Goal: Task Accomplishment & Management: Manage account settings

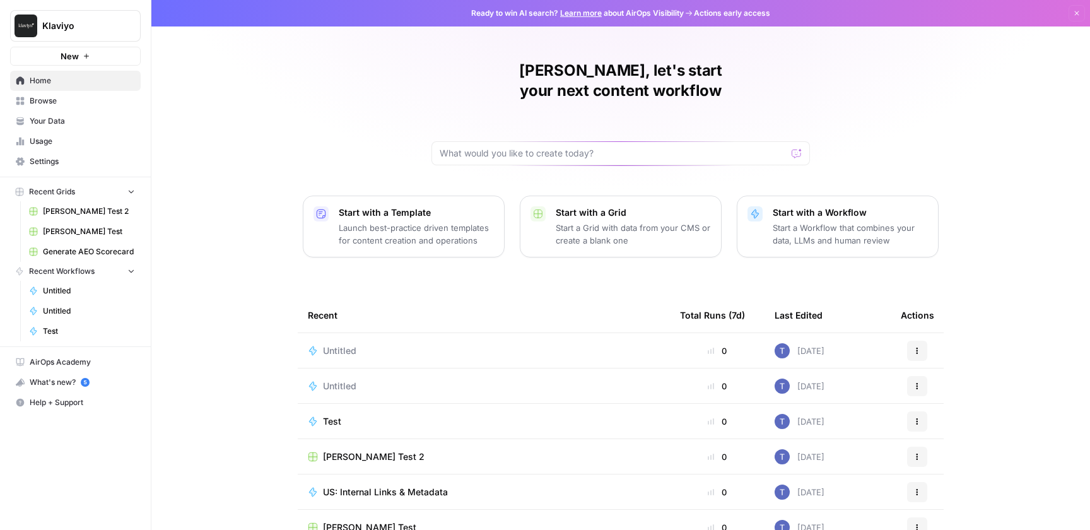
click at [124, 385] on div "What's new? 5" at bounding box center [75, 382] width 129 height 19
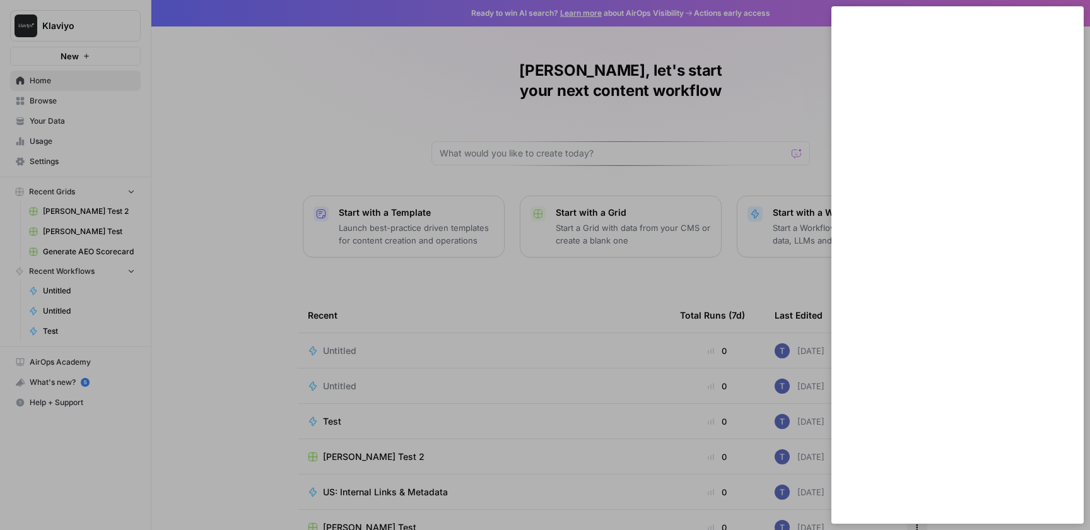
click at [625, 70] on div at bounding box center [545, 265] width 1090 height 530
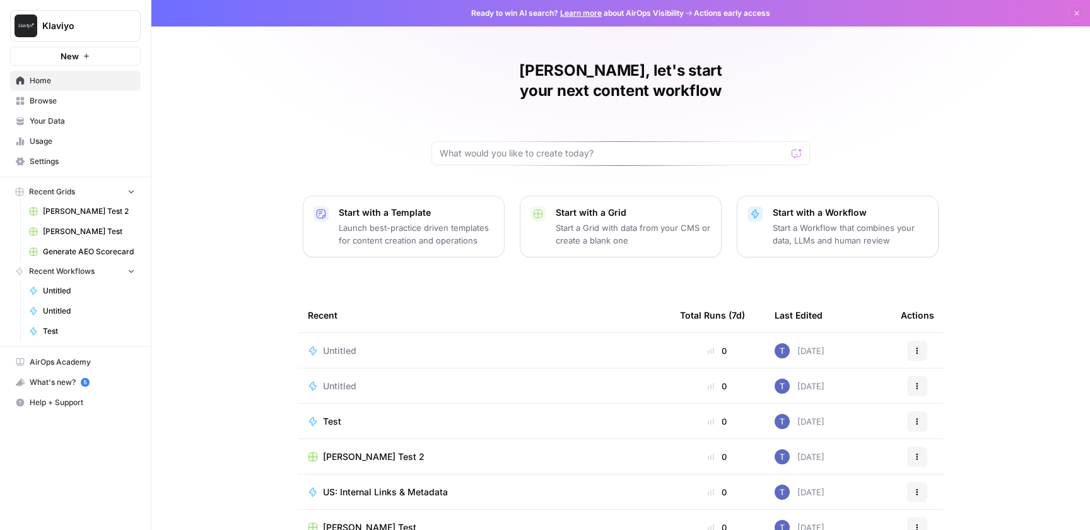
click at [878, 69] on div "[PERSON_NAME], let's start your next content workflow Start with a Template Lau…" at bounding box center [620, 300] width 939 height 601
click at [266, 244] on div "[PERSON_NAME], let's start your next content workflow Start with a Template Lau…" at bounding box center [620, 300] width 939 height 601
click at [582, 15] on link "Learn more" at bounding box center [581, 12] width 42 height 9
click at [262, 290] on div "[PERSON_NAME], let's start your next content workflow Start with a Template Lau…" at bounding box center [620, 300] width 939 height 601
click at [983, 143] on div "[PERSON_NAME], let's start your next content workflow Start with a Template Lau…" at bounding box center [620, 300] width 939 height 601
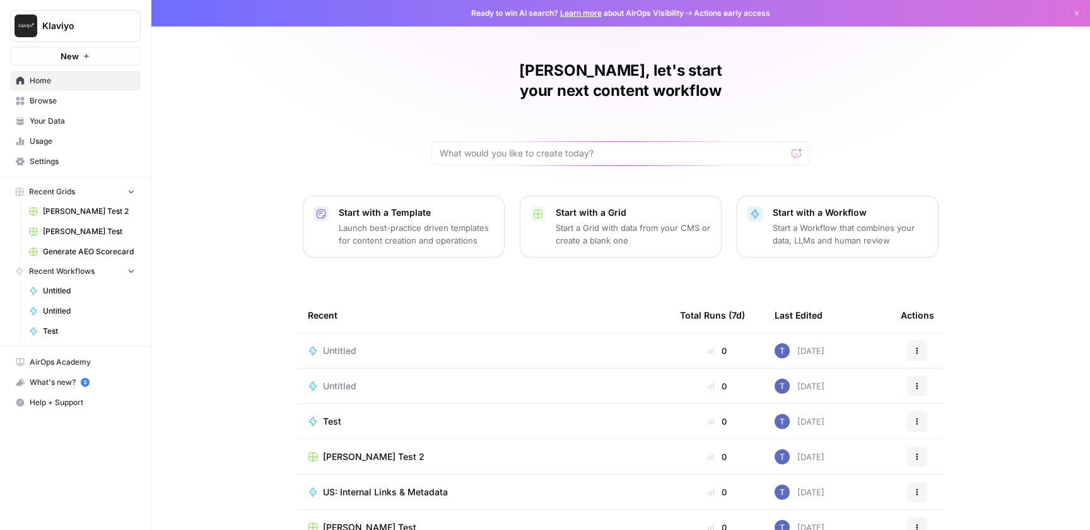
scroll to position [50, 0]
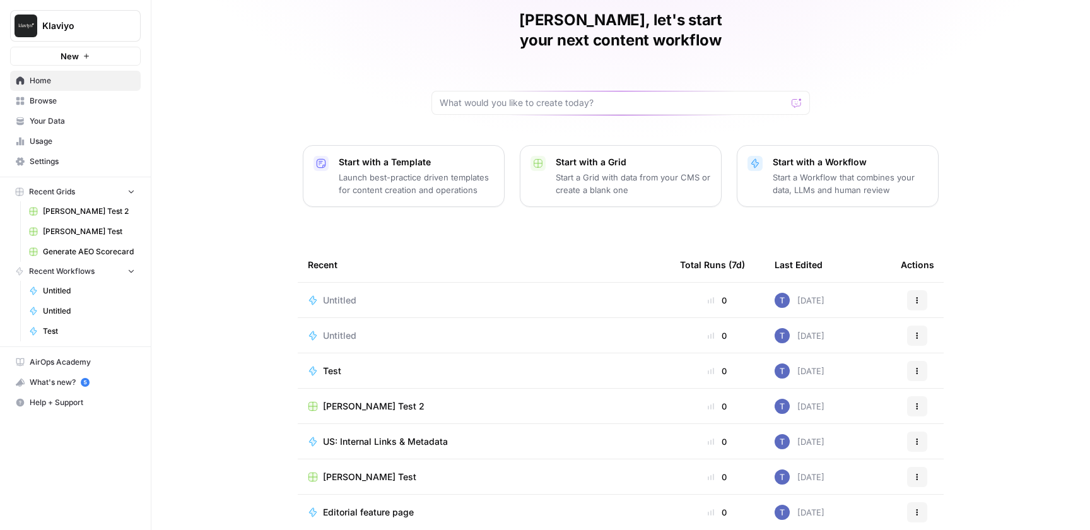
click at [921, 332] on icon "button" at bounding box center [918, 336] width 8 height 8
click at [933, 379] on span "Delete" at bounding box center [982, 373] width 101 height 13
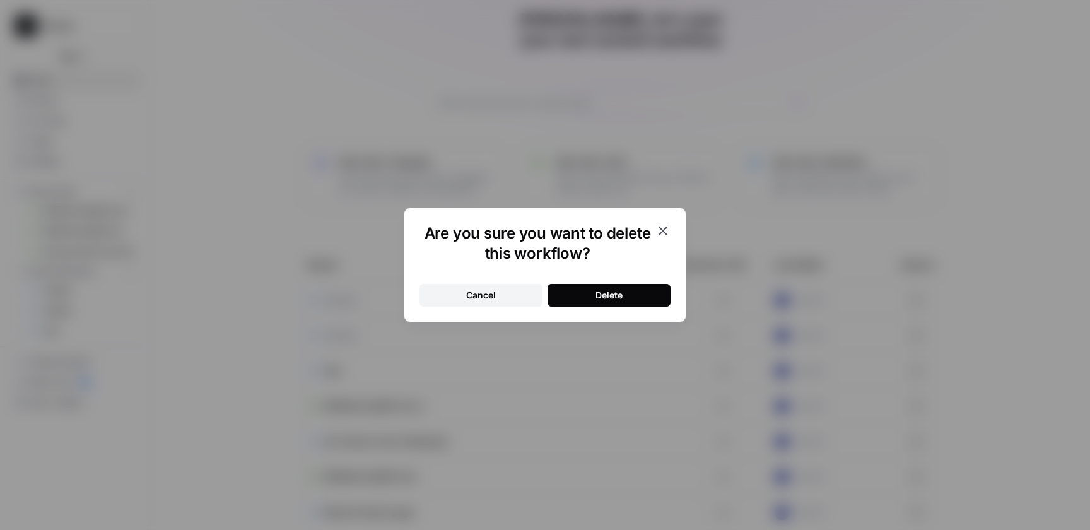
click at [645, 299] on button "Delete" at bounding box center [609, 295] width 123 height 23
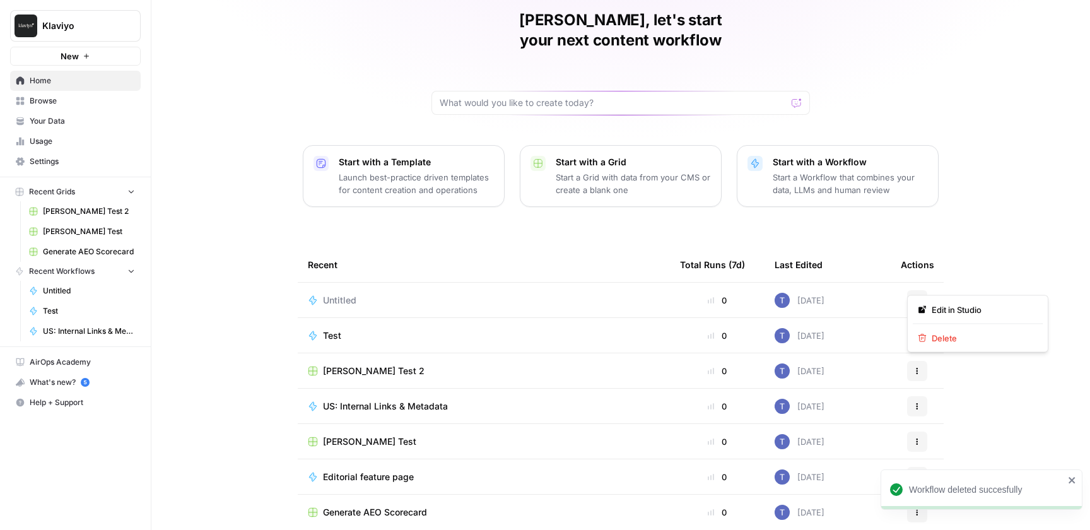
click at [918, 297] on icon "button" at bounding box center [918, 301] width 8 height 8
click at [917, 302] on icon "button" at bounding box center [918, 303] width 2 height 2
click at [935, 336] on span "Delete" at bounding box center [982, 338] width 101 height 13
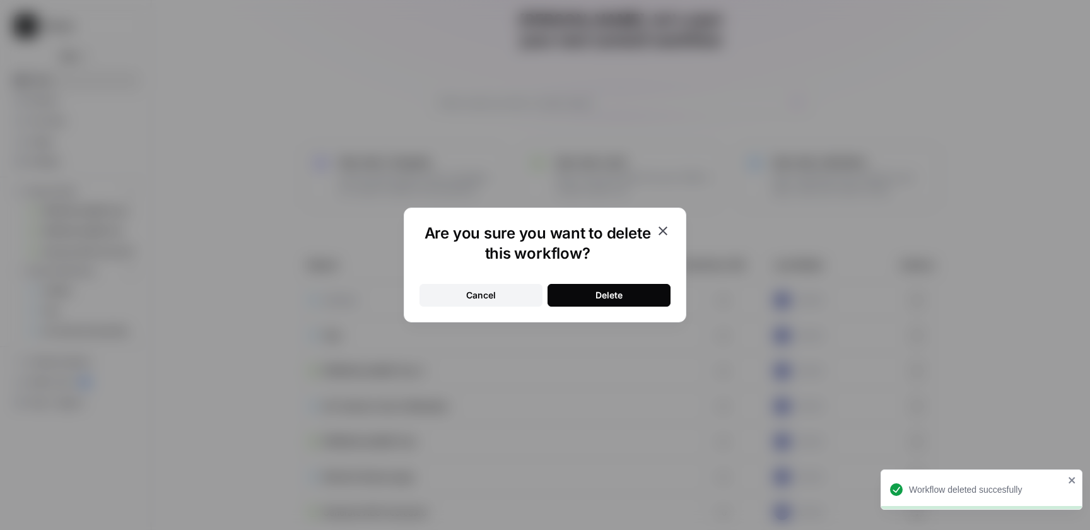
click at [620, 295] on div "Delete" at bounding box center [609, 295] width 27 height 13
